Goal: Register for event/course

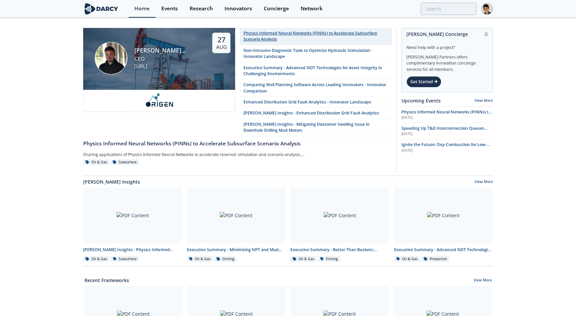
click at [310, 34] on div "Physics Informed Neural Networks (PINNs) to Accelerate Subsurface Scenario Anal…" at bounding box center [315, 36] width 145 height 12
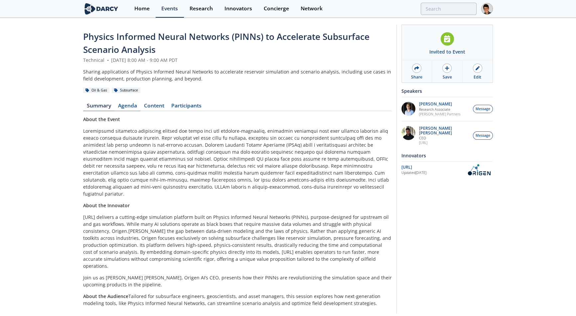
click at [128, 106] on link "Agenda" at bounding box center [127, 107] width 26 height 8
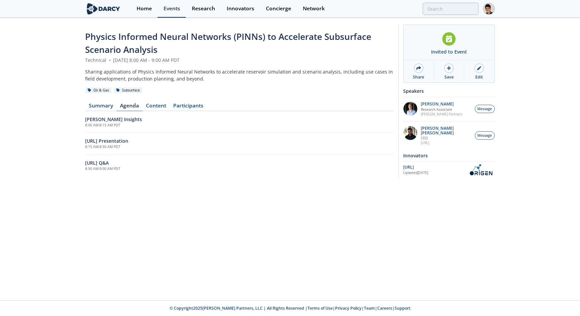
click at [348, 177] on div "Physics Informed Neural Networks (PINNs) to Accelerate Subsurface Scenario Anal…" at bounding box center [290, 99] width 410 height 160
click at [103, 105] on link "Summary" at bounding box center [100, 107] width 31 height 8
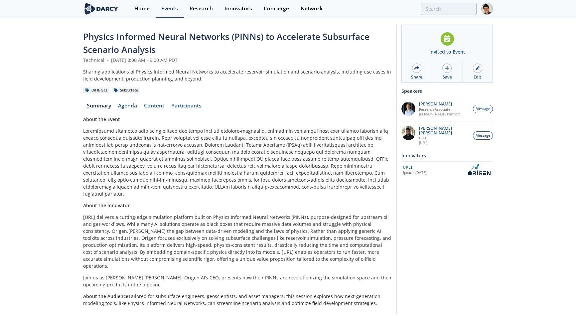
scroll to position [8, 0]
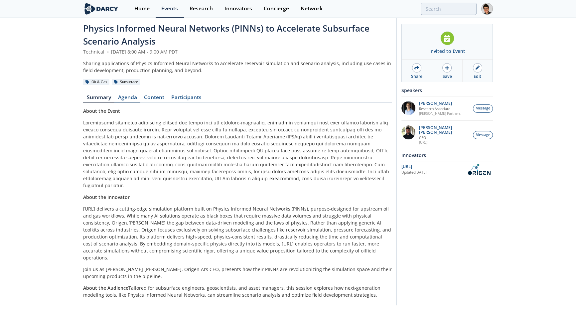
click at [134, 97] on link "Agenda" at bounding box center [127, 99] width 26 height 8
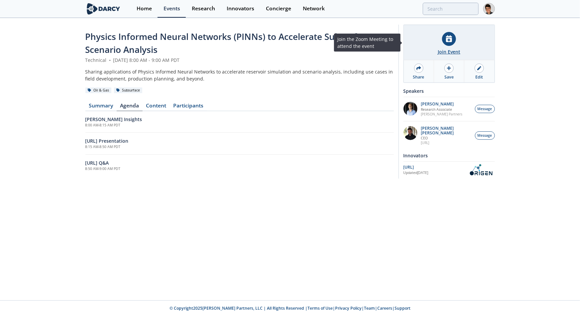
click at [450, 48] on div "Join Event" at bounding box center [449, 51] width 23 height 7
